Goal: Task Accomplishment & Management: Manage account settings

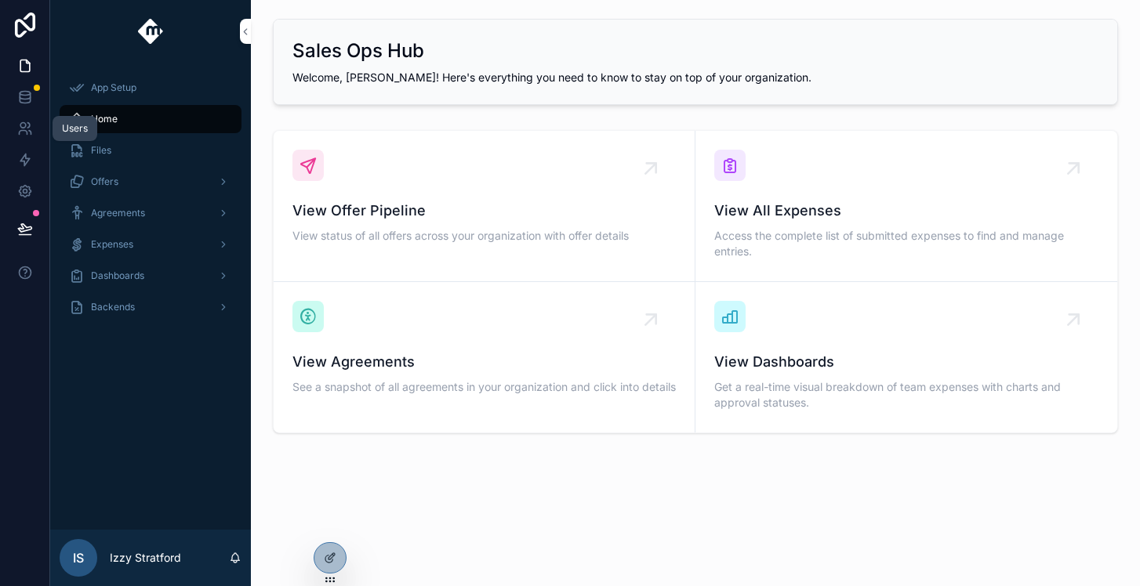
click at [24, 126] on icon at bounding box center [22, 125] width 5 height 5
click at [27, 138] on link at bounding box center [24, 128] width 49 height 31
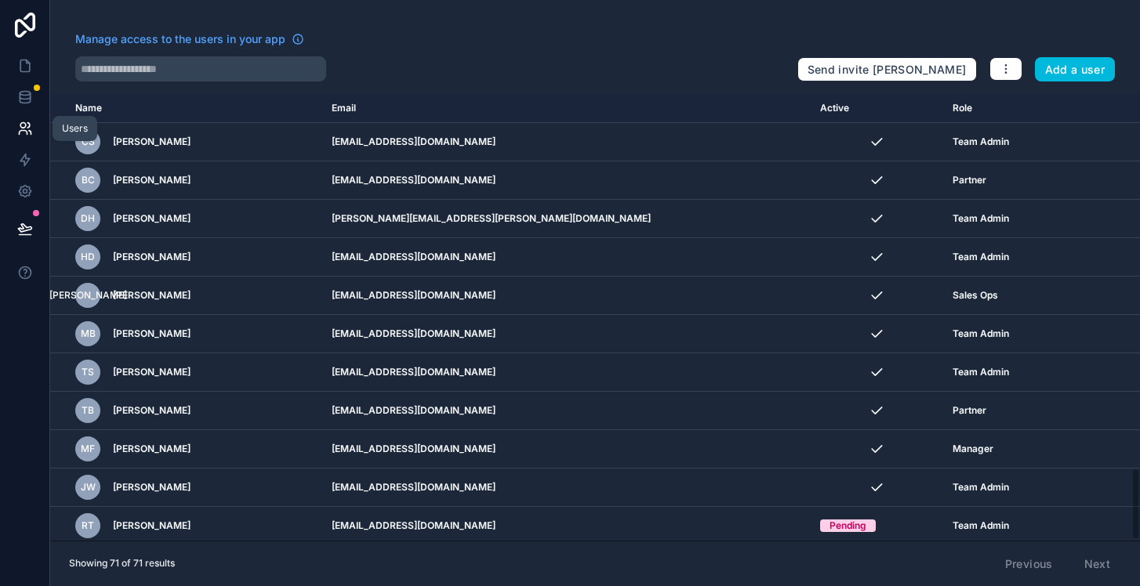
scroll to position [2308, 0]
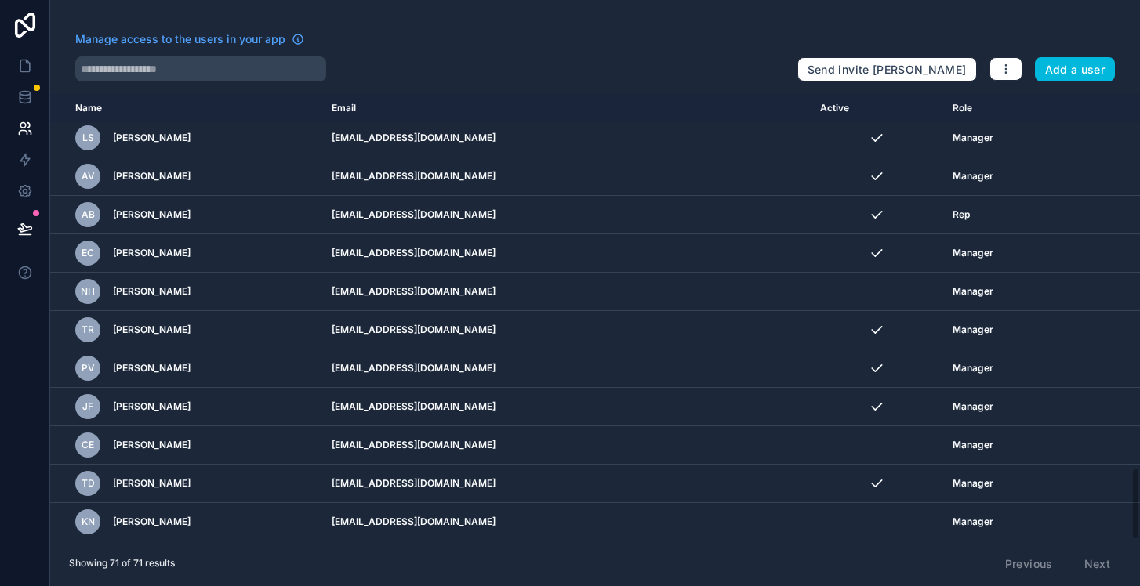
click at [0, 0] on icon "scrollable content" at bounding box center [0, 0] width 0 height 0
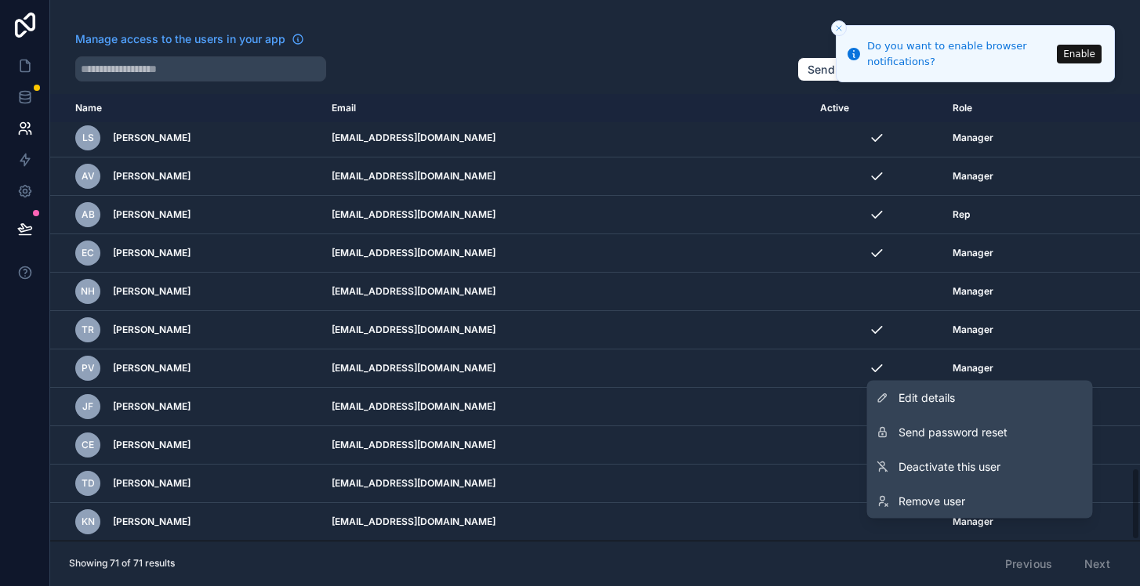
click at [190, 372] on span "[PERSON_NAME]" at bounding box center [152, 368] width 78 height 13
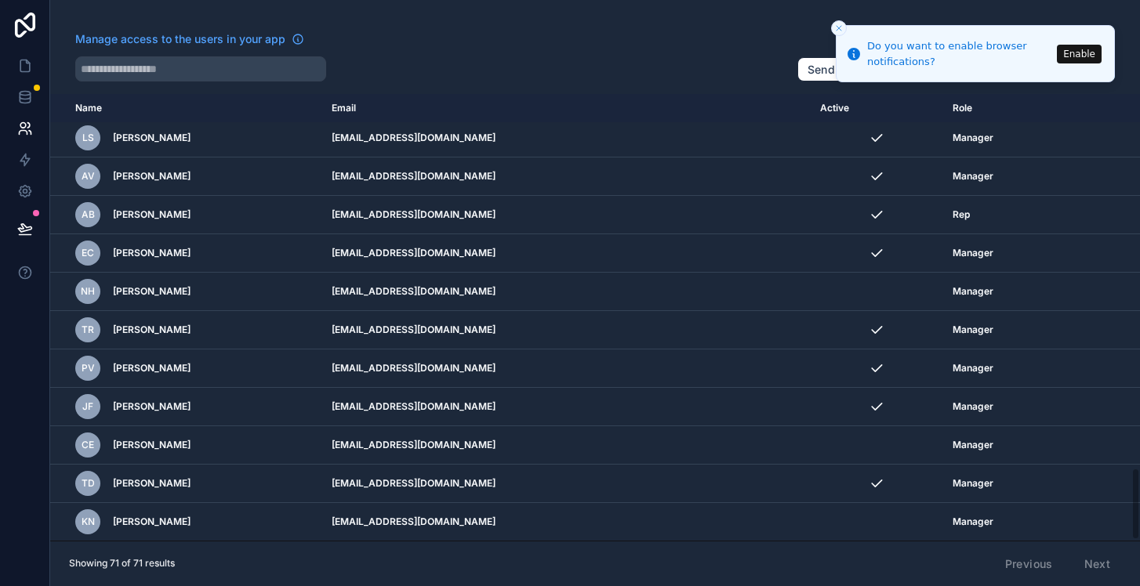
click at [266, 363] on div "[PERSON_NAME]" at bounding box center [194, 368] width 238 height 25
click at [190, 368] on span "[PERSON_NAME]" at bounding box center [152, 368] width 78 height 13
click at [0, 0] on icon "scrollable content" at bounding box center [0, 0] width 0 height 0
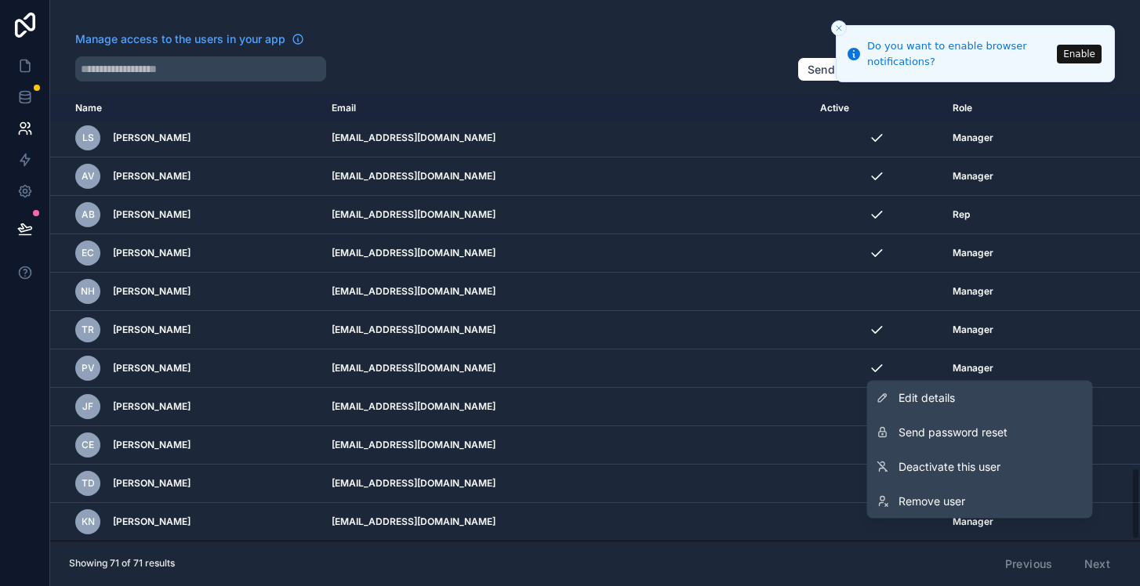
click at [1009, 432] on button "Send password reset" at bounding box center [980, 432] width 226 height 34
